Goal: Task Accomplishment & Management: Manage account settings

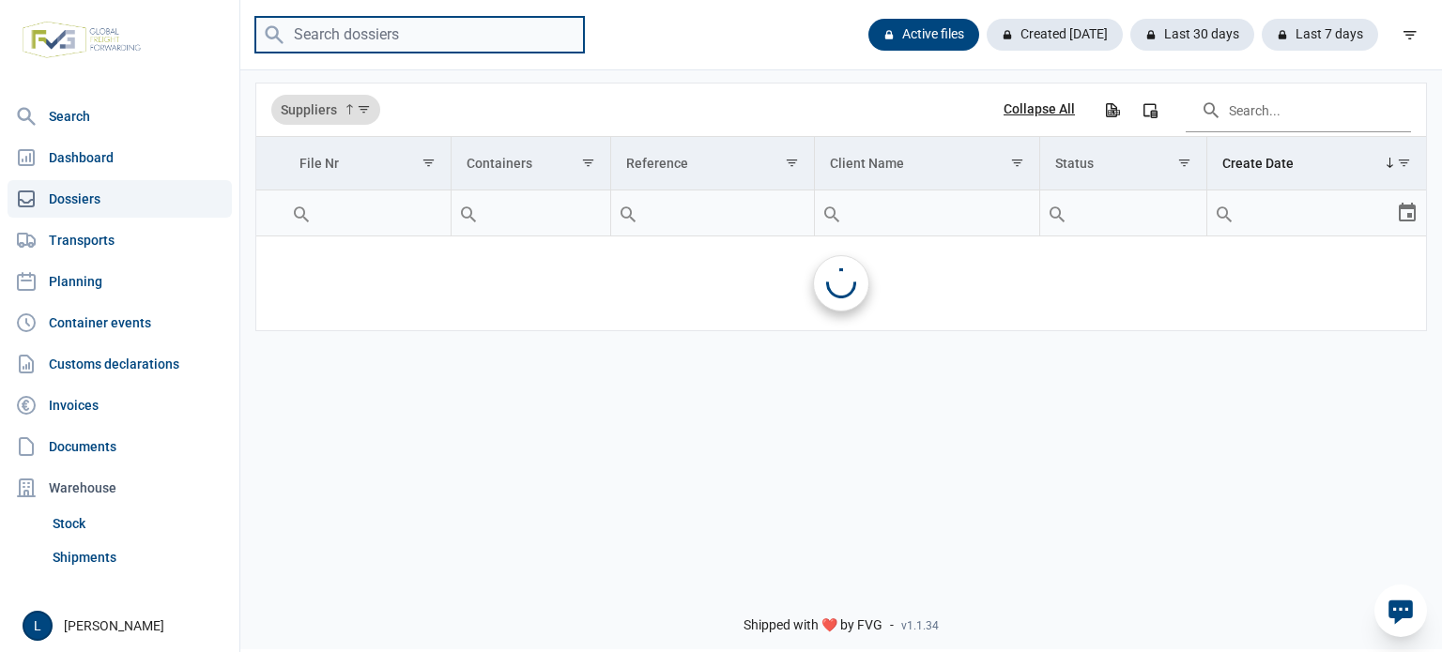
click at [497, 33] on input "search" at bounding box center [419, 35] width 329 height 37
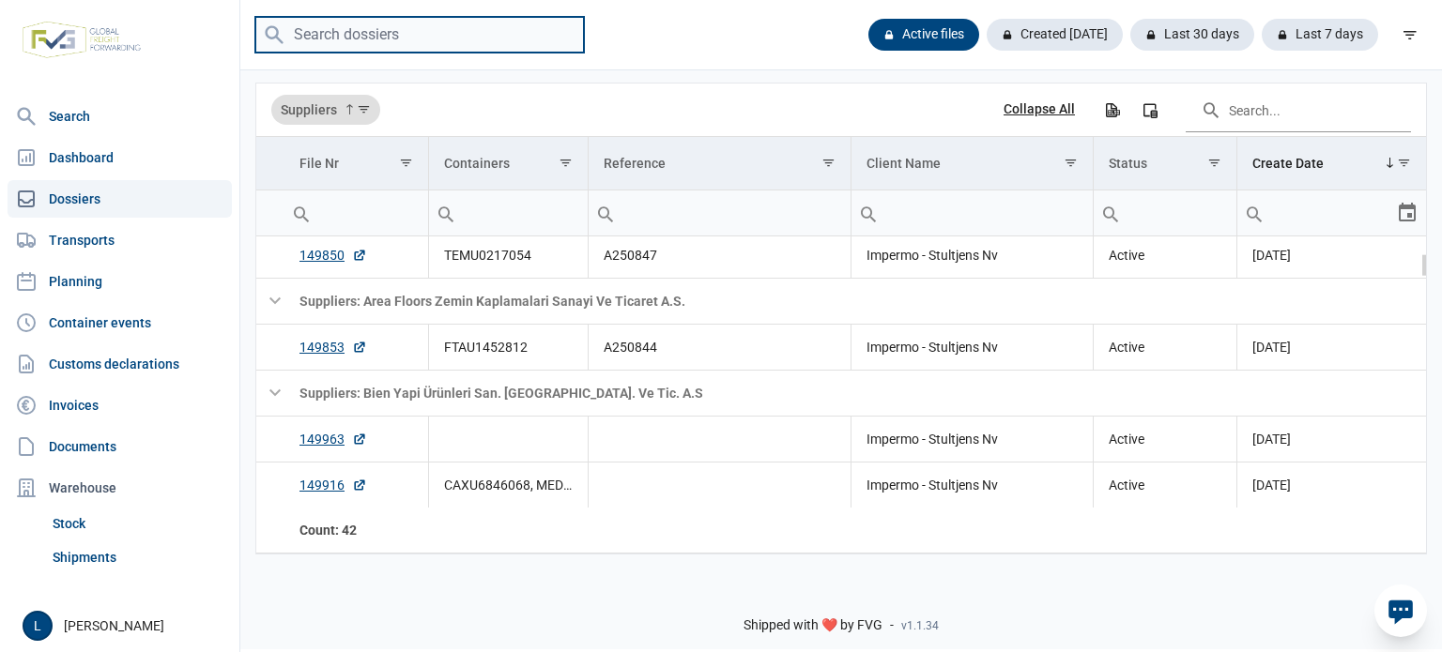
scroll to position [249, 0]
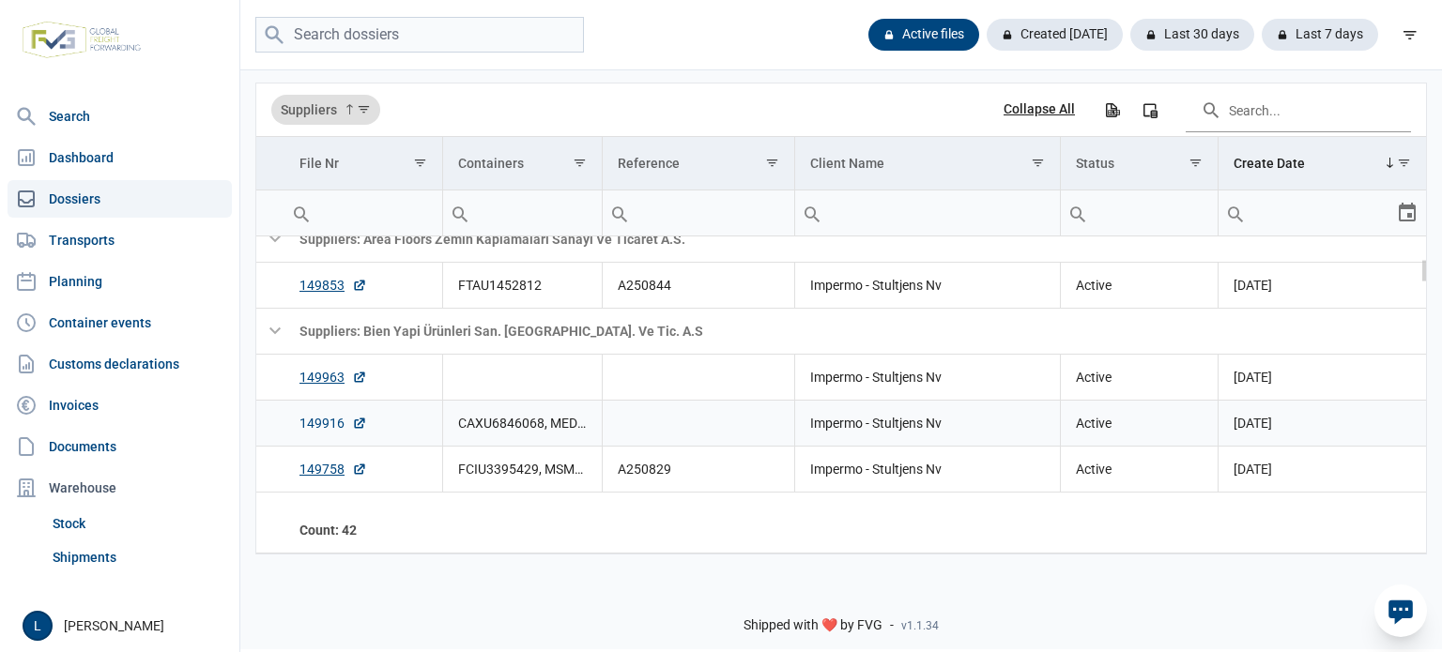
click at [325, 420] on link "149916" at bounding box center [333, 423] width 68 height 19
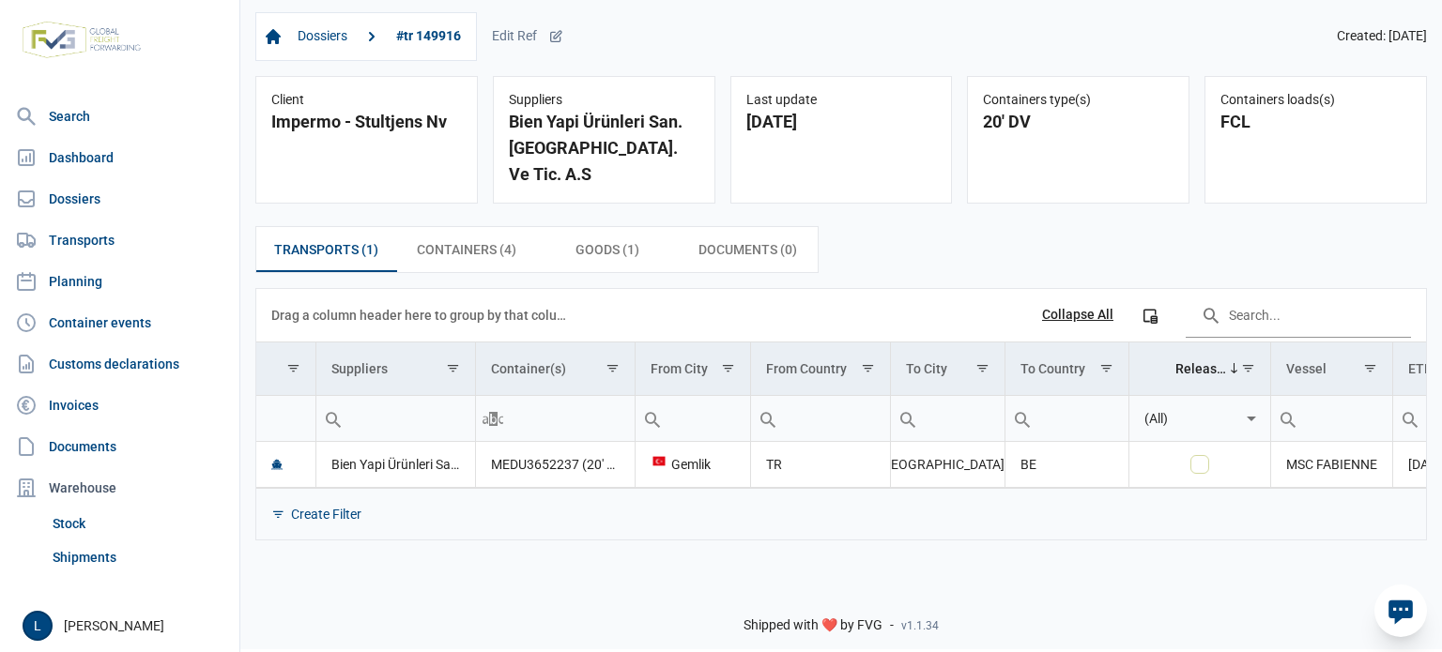
click at [573, 41] on div "Dossiers #tr 149916 Edit Ref Created: [DATE]" at bounding box center [840, 36] width 1171 height 49
click at [559, 40] on icon at bounding box center [555, 36] width 15 height 15
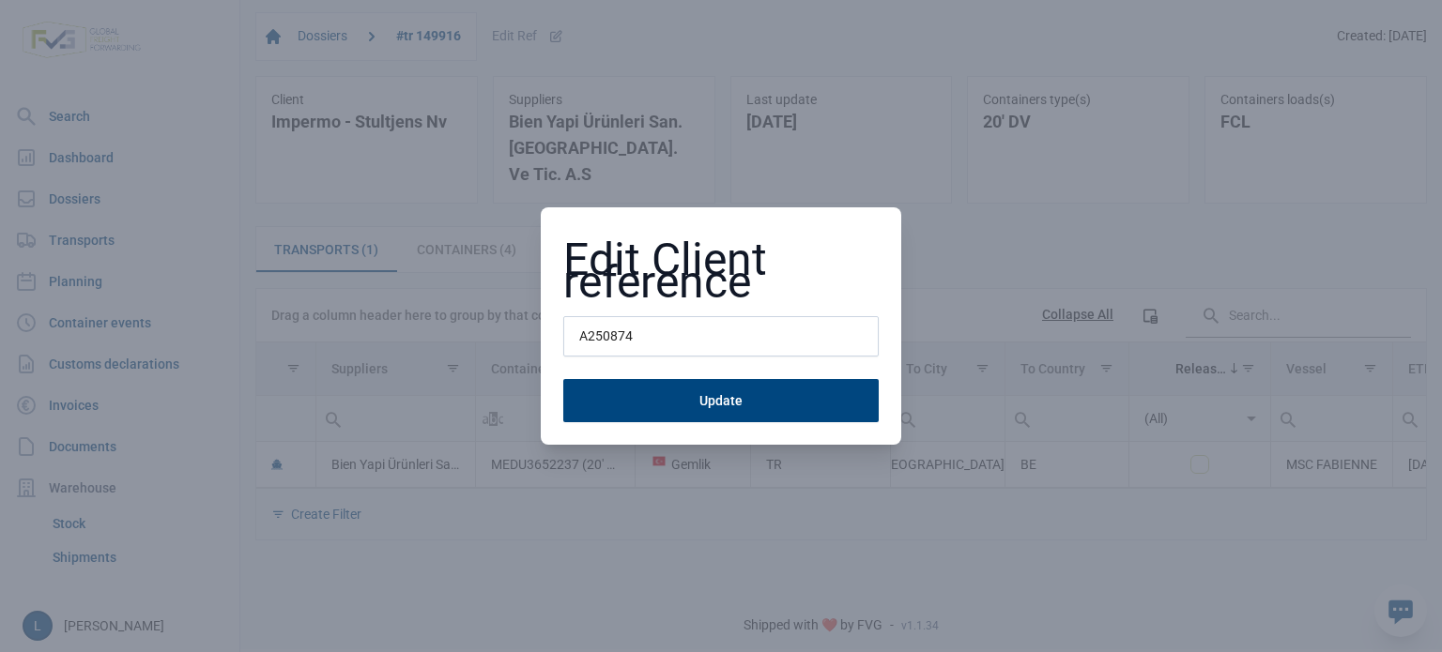
type input "A250874"
click at [563, 379] on button "Update" at bounding box center [720, 400] width 315 height 43
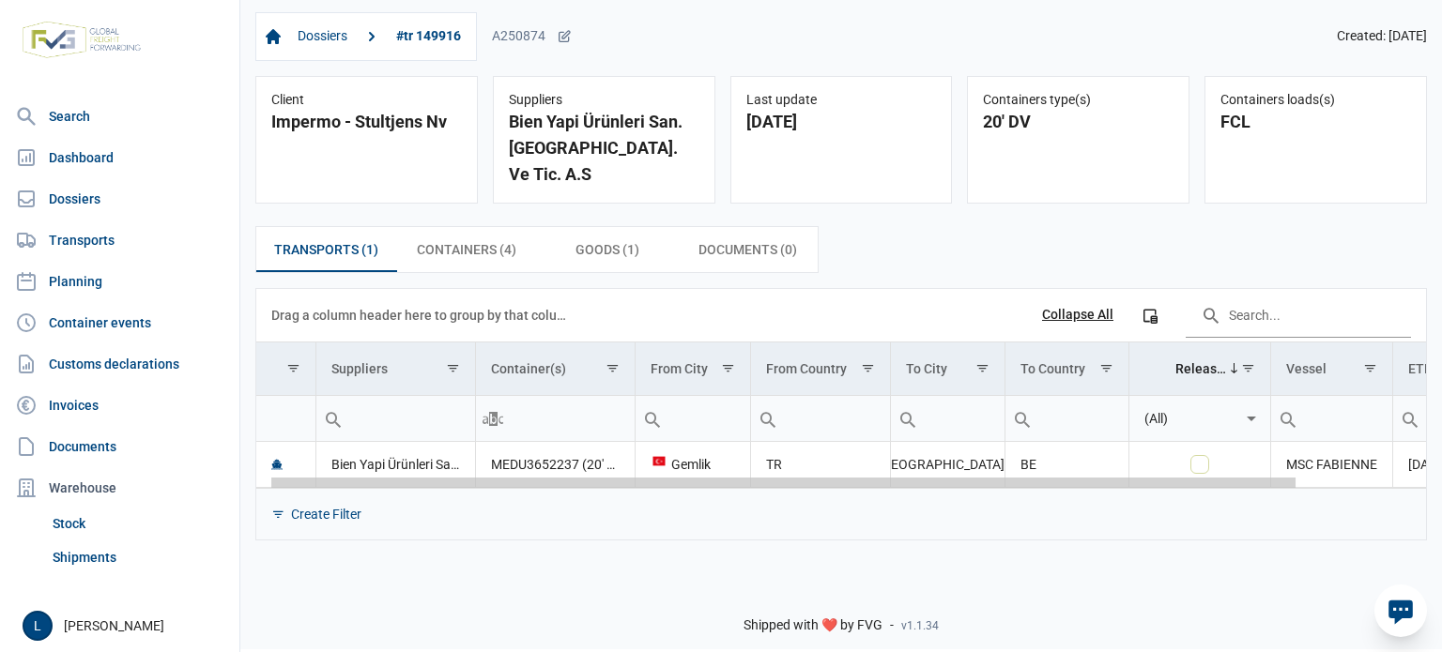
scroll to position [0, 161]
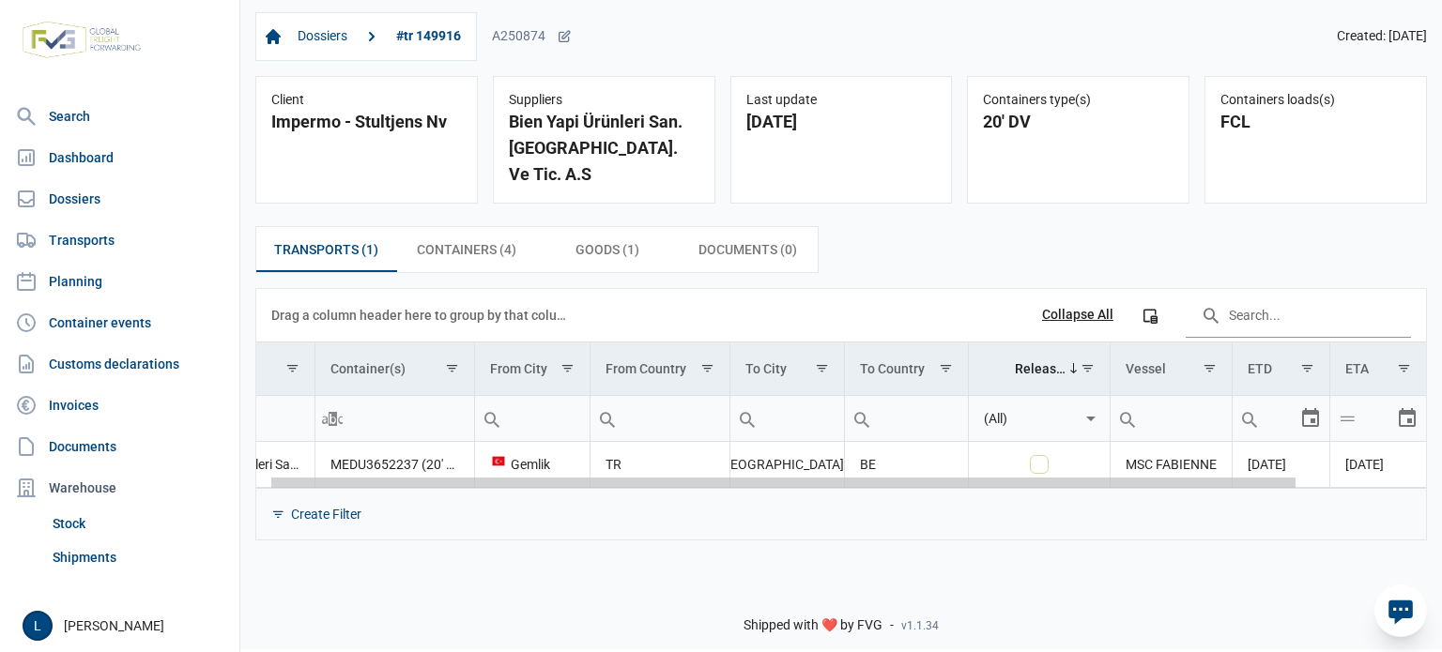
drag, startPoint x: 721, startPoint y: 459, endPoint x: 1275, endPoint y: 450, distance: 553.9
click at [1274, 450] on body "For evaluation purposes only. Redistribution prohibited. Please register an exi…" at bounding box center [721, 293] width 1442 height 652
